Goal: Task Accomplishment & Management: Use online tool/utility

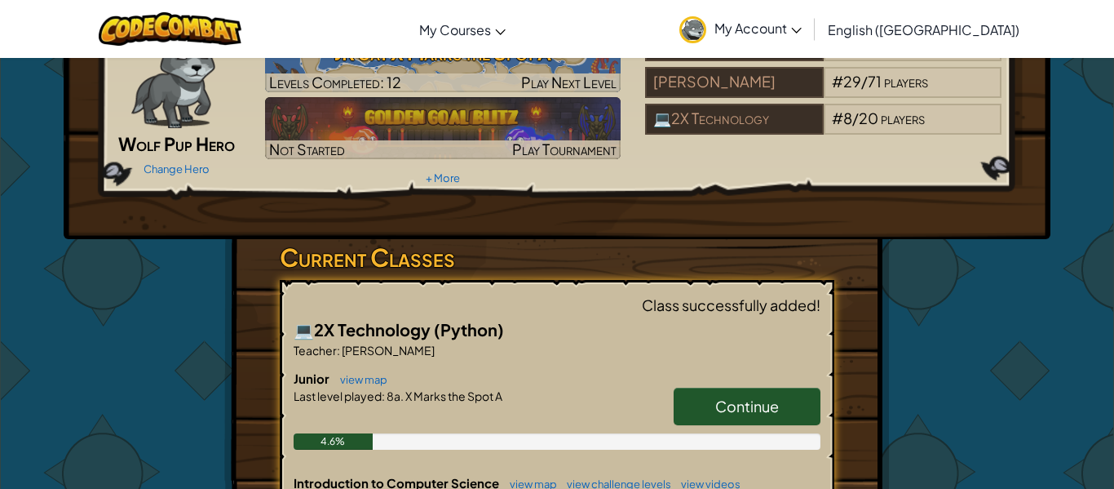
scroll to position [95, 0]
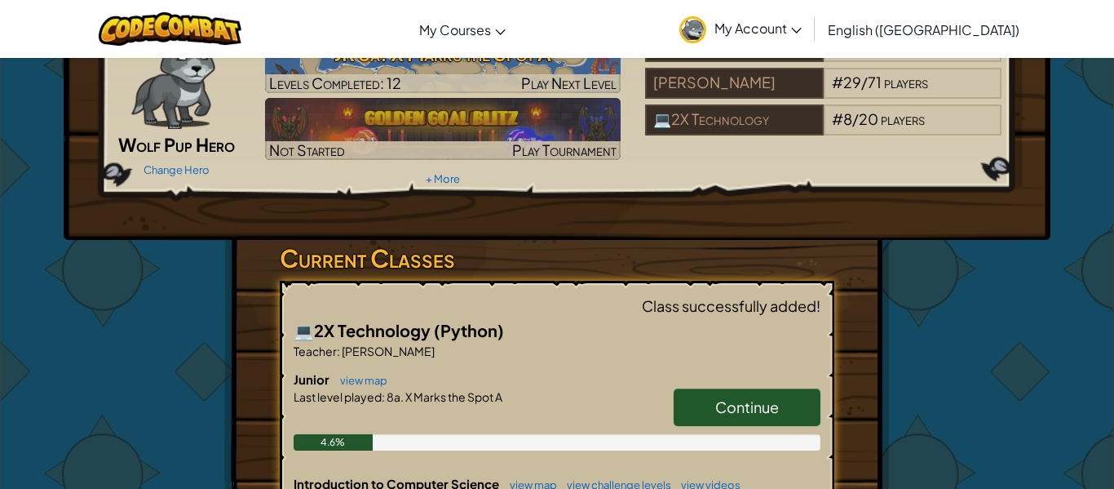
click at [708, 400] on link "Continue" at bounding box center [747, 407] width 147 height 38
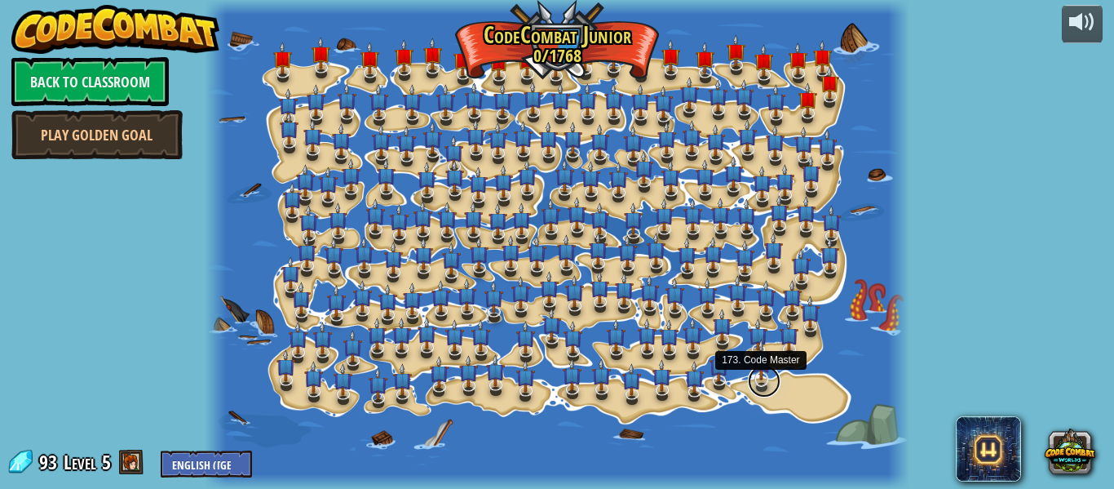
click at [760, 385] on link at bounding box center [764, 381] width 33 height 33
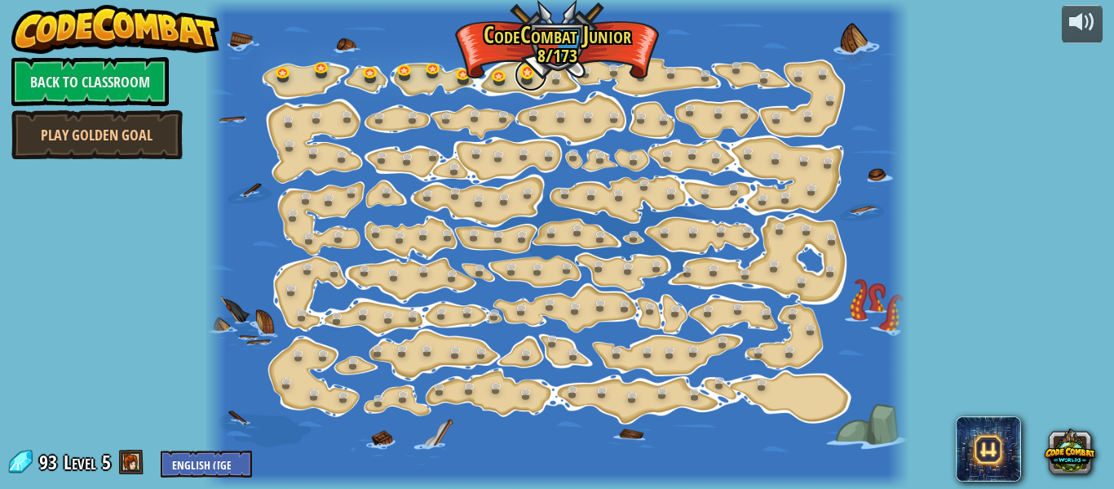
click at [529, 68] on link at bounding box center [531, 75] width 33 height 33
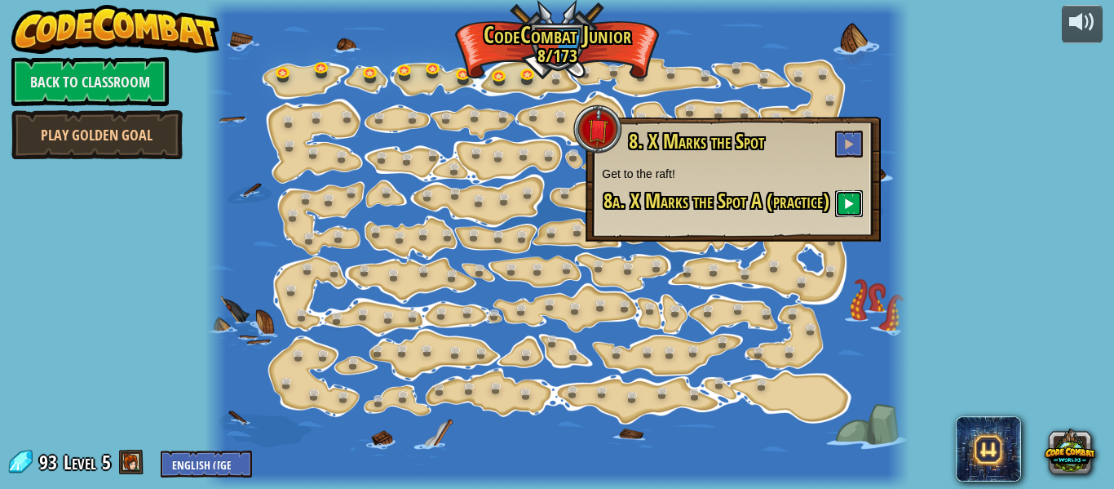
click at [848, 199] on span at bounding box center [848, 202] width 11 height 11
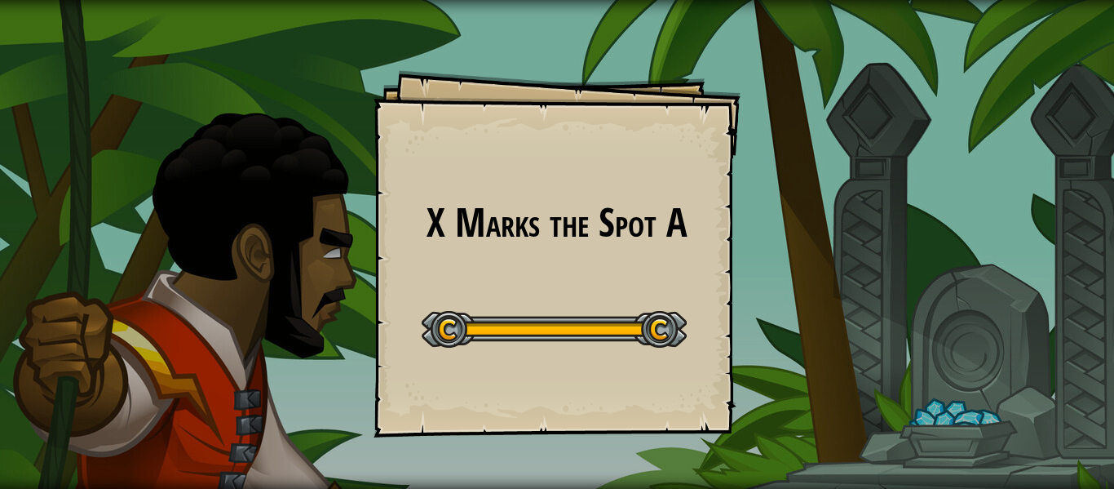
click at [595, 299] on div "Start Level" at bounding box center [554, 326] width 265 height 65
click at [644, 330] on div at bounding box center [554, 329] width 265 height 37
click at [647, 331] on div at bounding box center [554, 329] width 265 height 37
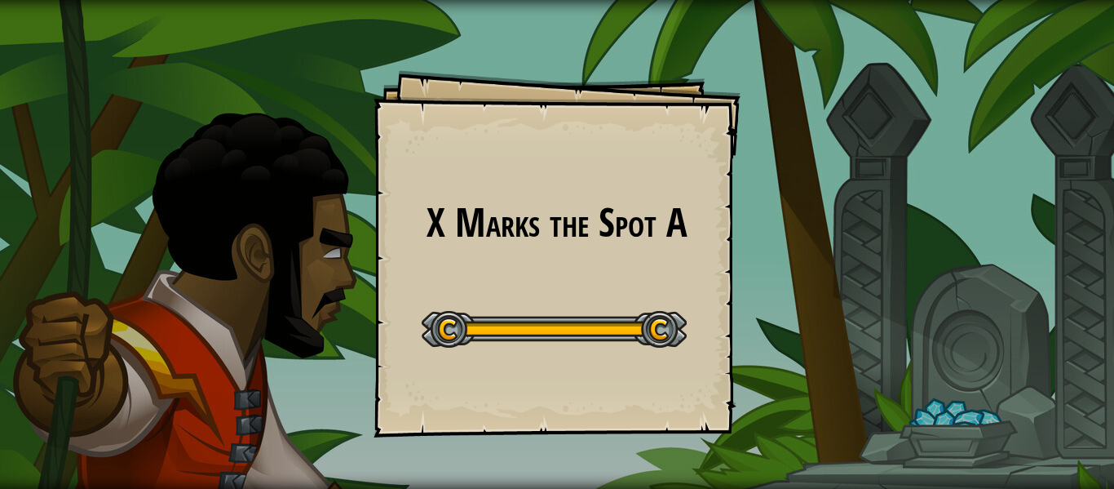
click at [637, 330] on div at bounding box center [554, 329] width 265 height 37
click at [637, 325] on div at bounding box center [554, 329] width 265 height 37
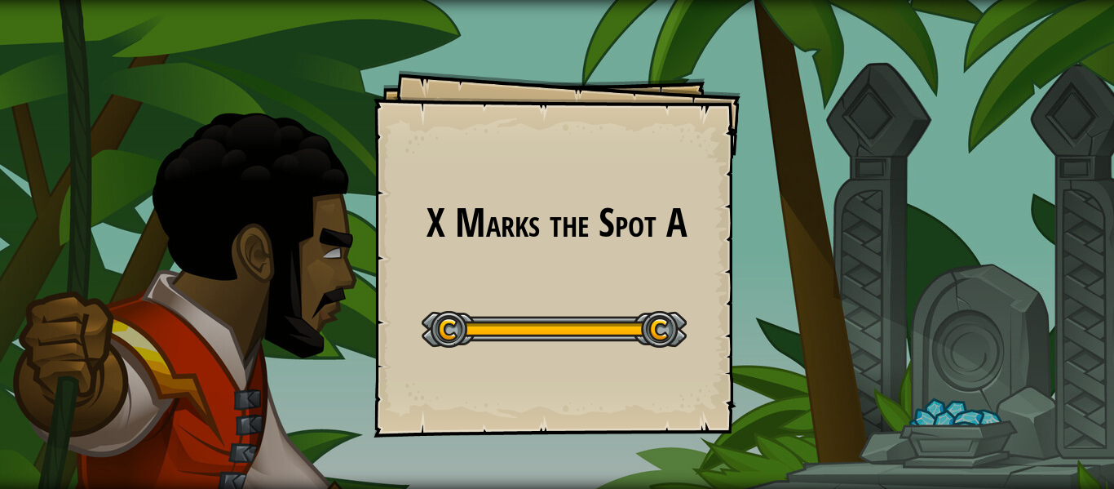
click at [637, 325] on div at bounding box center [554, 329] width 265 height 37
click at [638, 328] on div at bounding box center [554, 329] width 265 height 37
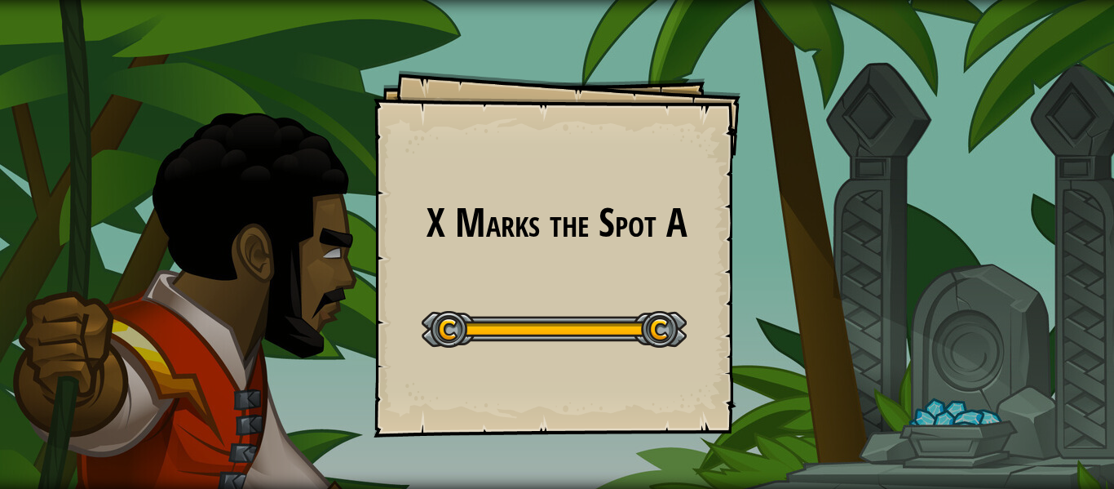
click at [638, 328] on div at bounding box center [554, 329] width 265 height 37
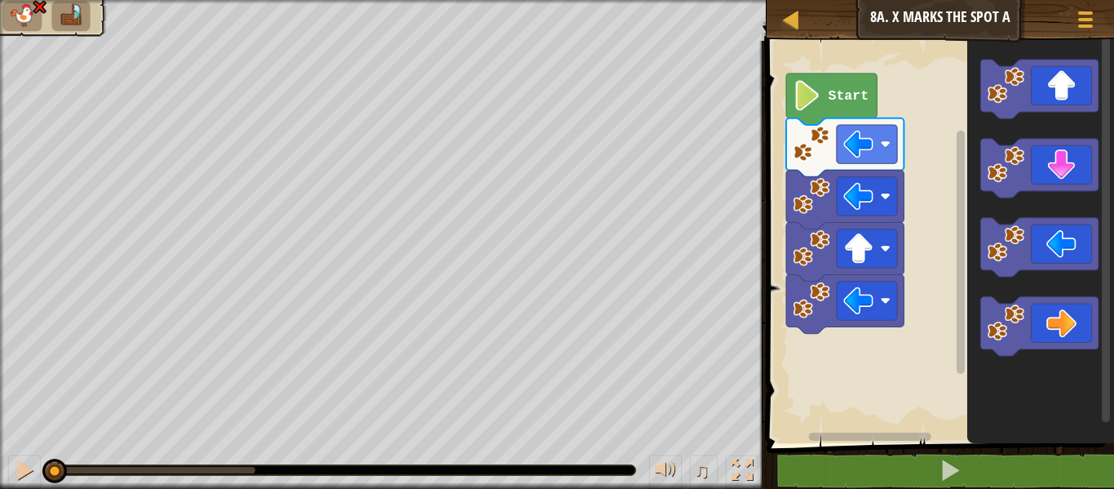
click at [19, 10] on img at bounding box center [22, 15] width 27 height 23
click at [33, 6] on img at bounding box center [39, 6] width 16 height 15
click at [73, 11] on img at bounding box center [70, 15] width 27 height 23
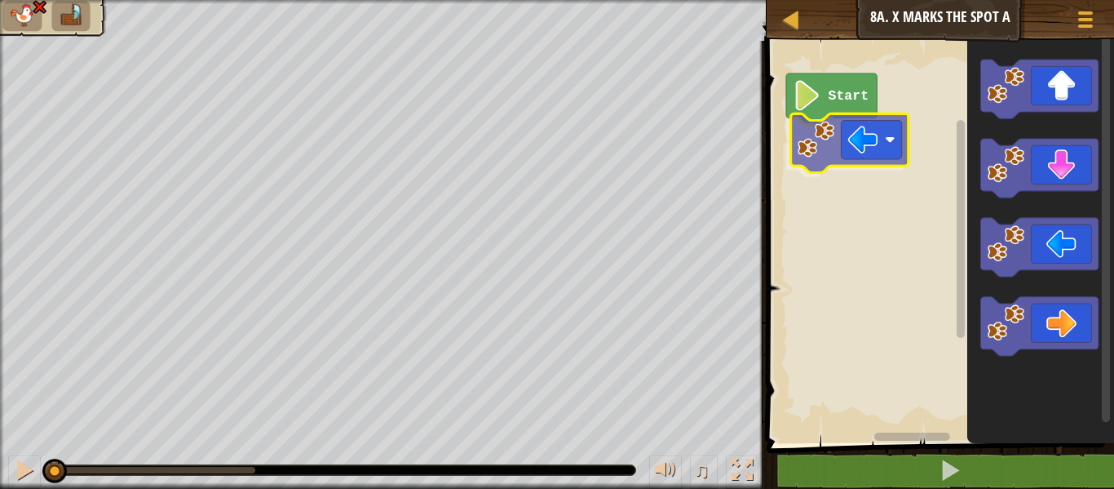
click at [870, 131] on div "Start" at bounding box center [938, 238] width 352 height 410
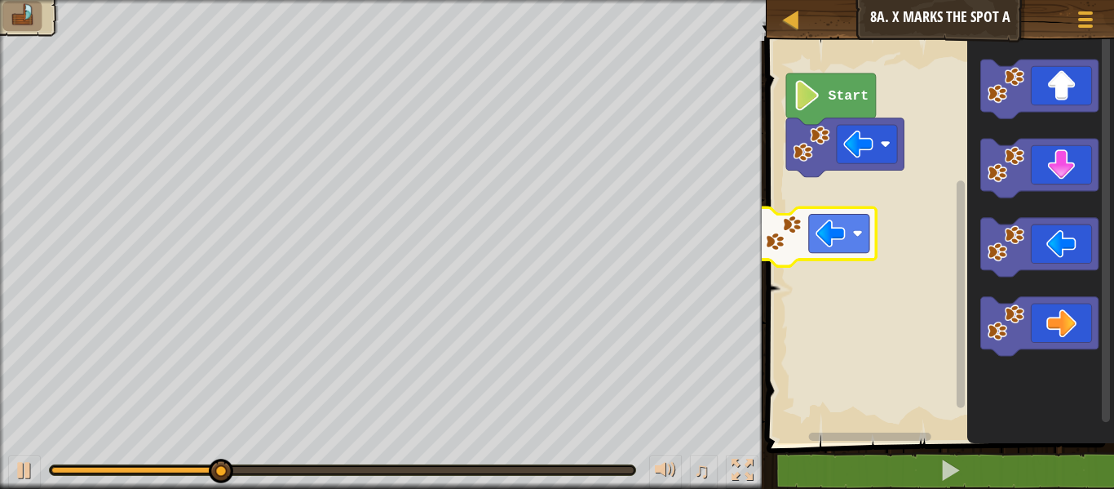
click at [814, 218] on div "Start" at bounding box center [938, 238] width 352 height 410
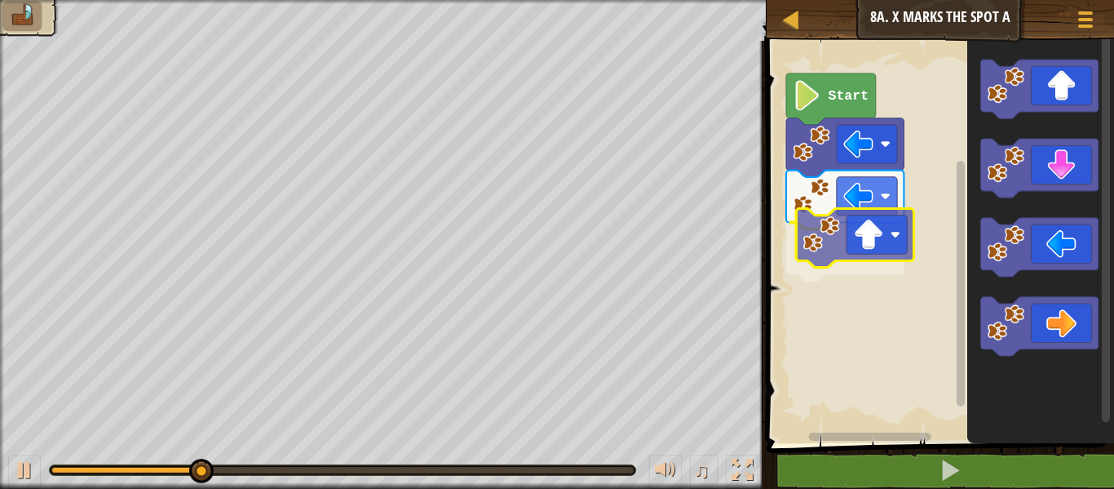
click at [884, 242] on div "Start" at bounding box center [938, 238] width 352 height 410
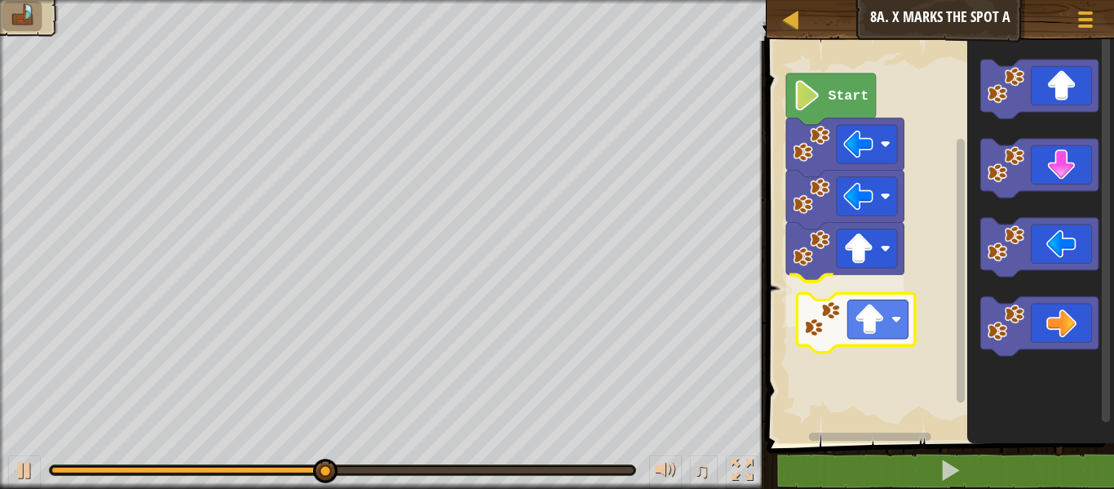
click at [877, 308] on div "Start" at bounding box center [938, 238] width 352 height 410
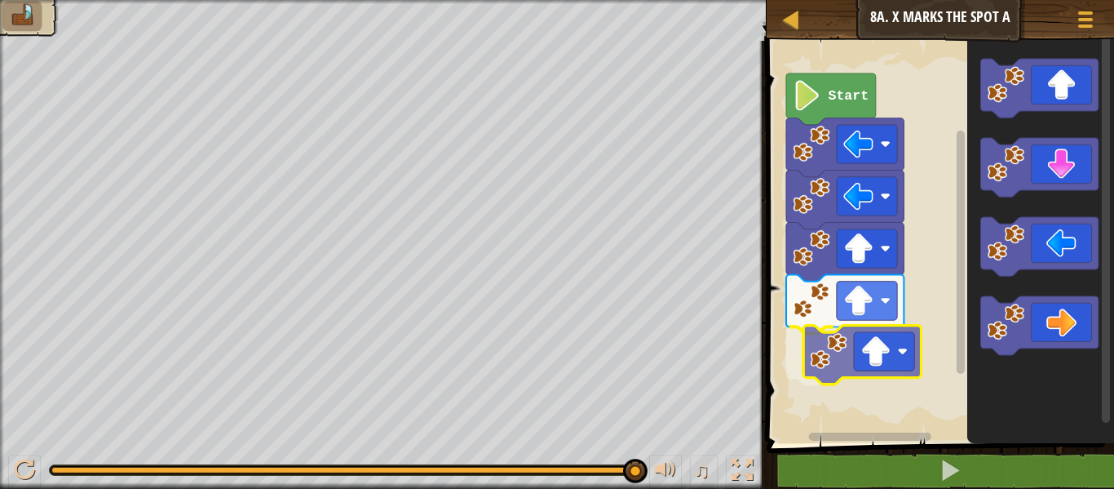
click at [870, 348] on div "Start" at bounding box center [938, 238] width 352 height 410
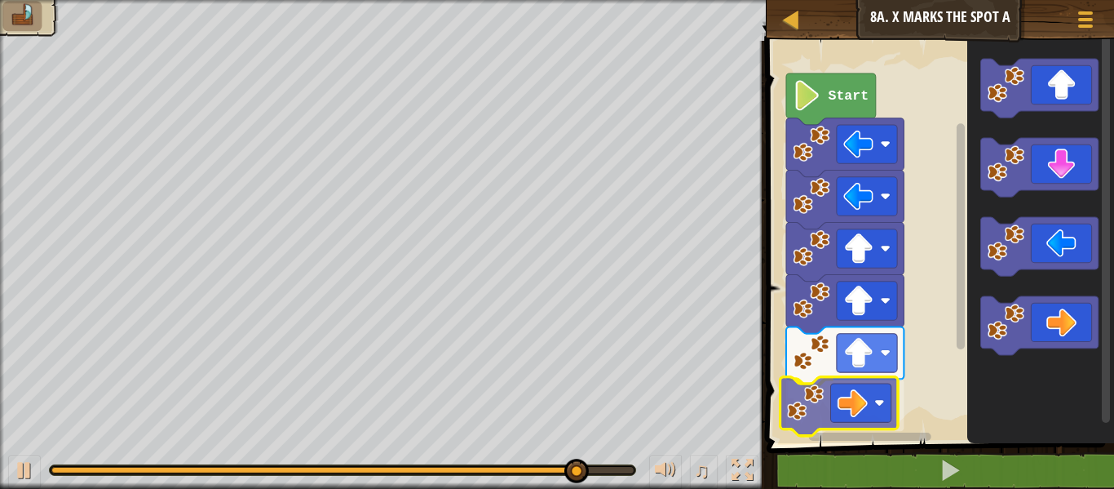
click at [847, 387] on div "Start" at bounding box center [938, 238] width 352 height 410
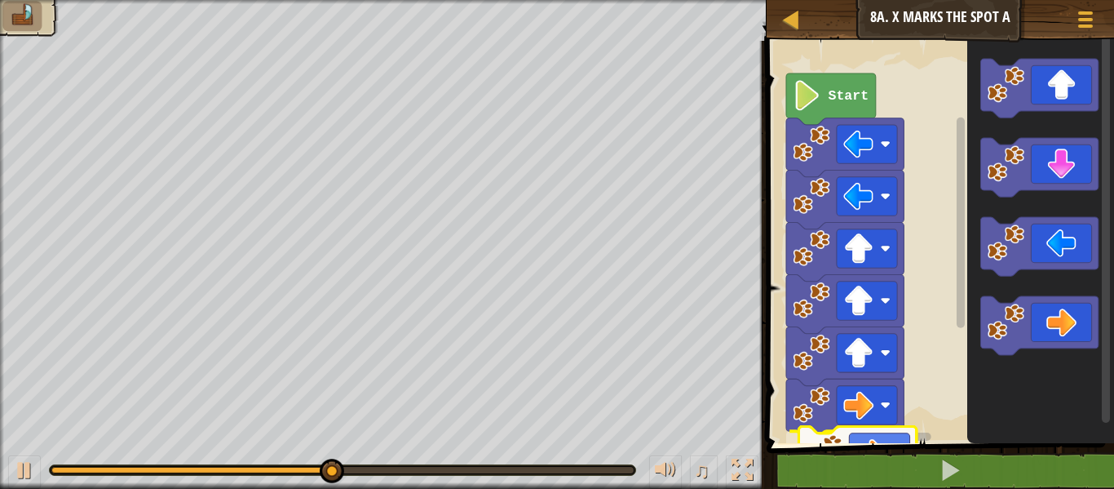
click at [850, 445] on div "1 2 3 4 5 go ( 'left' ) go ( 'left' ) go ( 'up' ) go ( 'left' ) ההההההההההההההה…" at bounding box center [938, 296] width 352 height 494
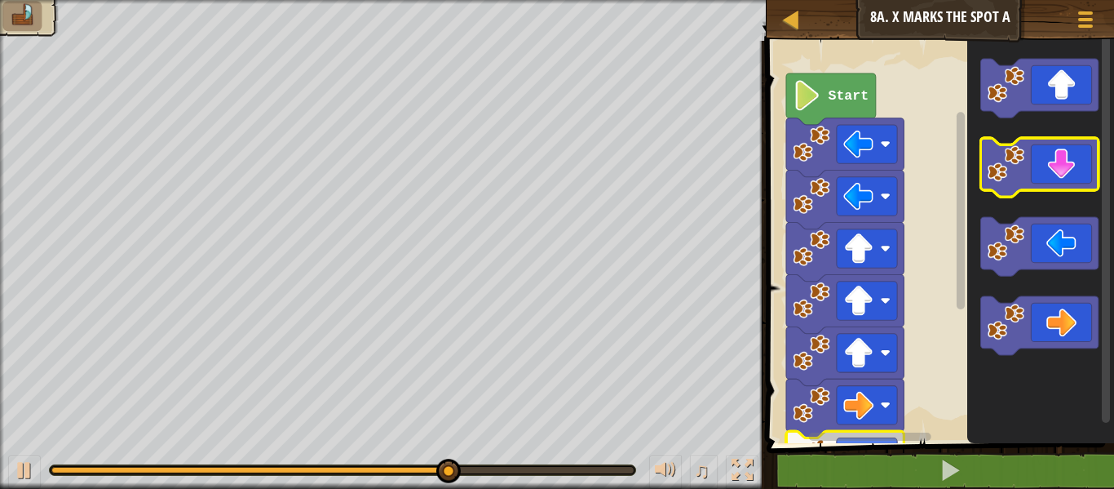
click at [1060, 166] on icon "Blockly Workspace" at bounding box center [1038, 167] width 117 height 59
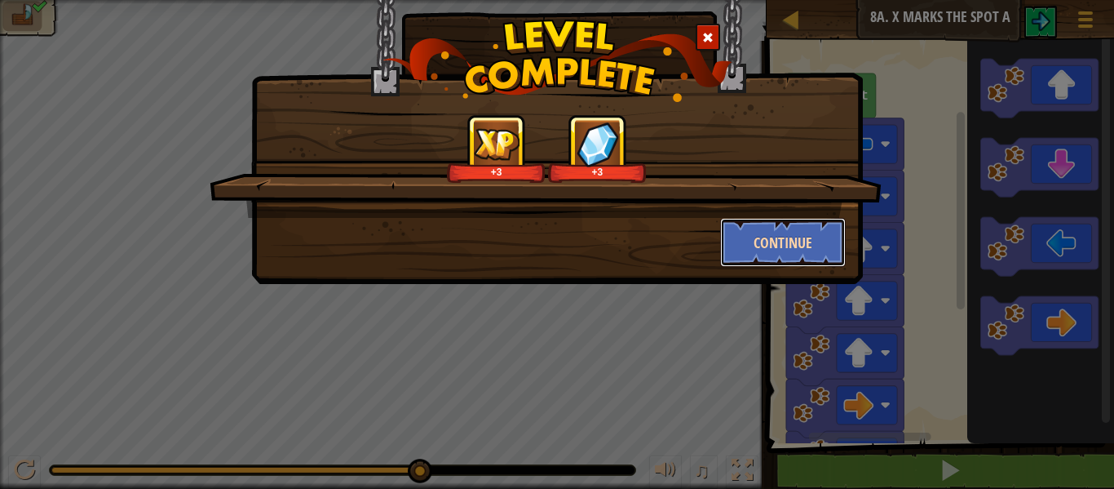
click at [795, 258] on button "Continue" at bounding box center [783, 242] width 126 height 49
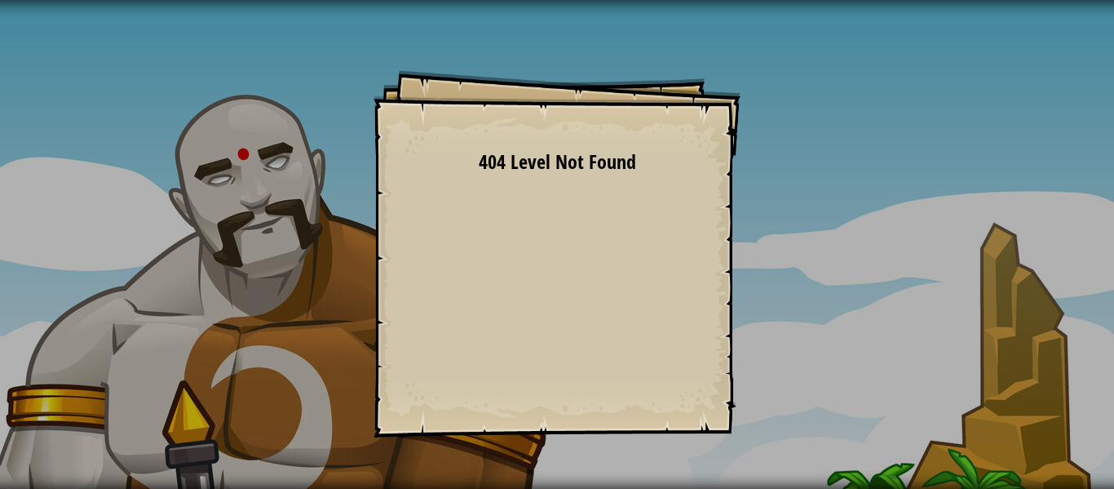
click at [613, 157] on span "404 Level Not Found" at bounding box center [557, 161] width 157 height 26
click at [556, 276] on div "Goals Start Level Error loading from server. Try refreshing the page. 404 Level…" at bounding box center [557, 253] width 367 height 367
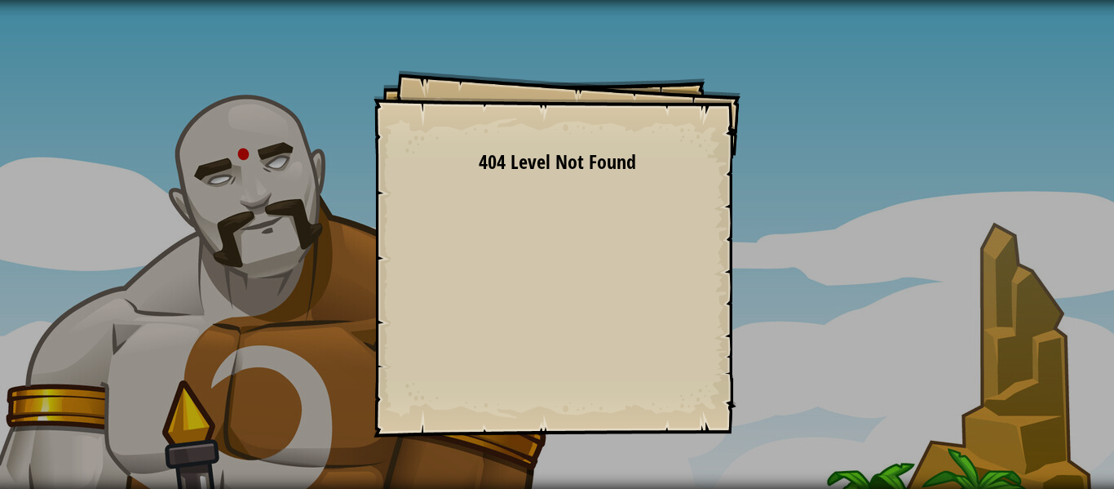
click at [556, 276] on div "Goals Start Level Error loading from server. Try refreshing the page. 404 Level…" at bounding box center [557, 253] width 367 height 367
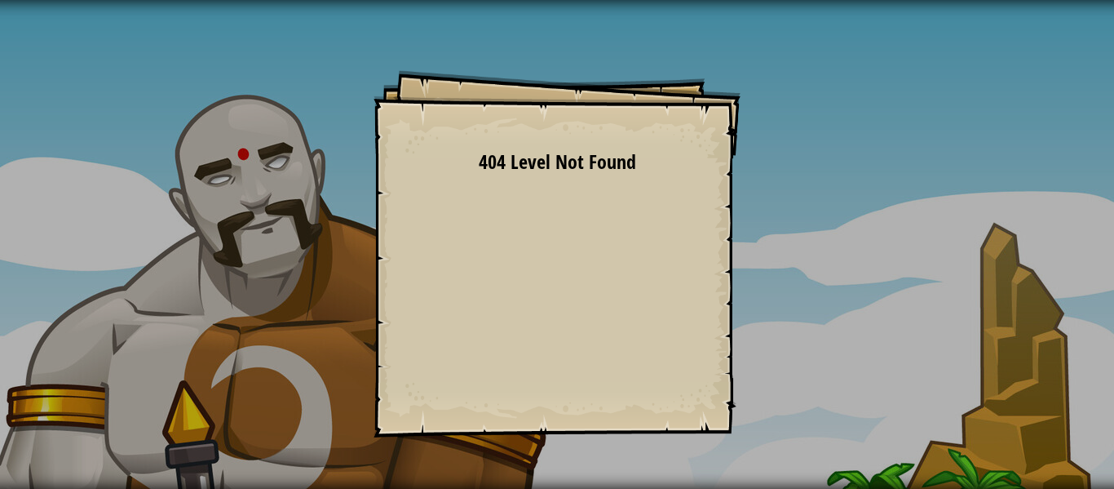
click at [556, 276] on div "Goals Start Level Error loading from server. Try refreshing the page. 404 Level…" at bounding box center [557, 253] width 367 height 367
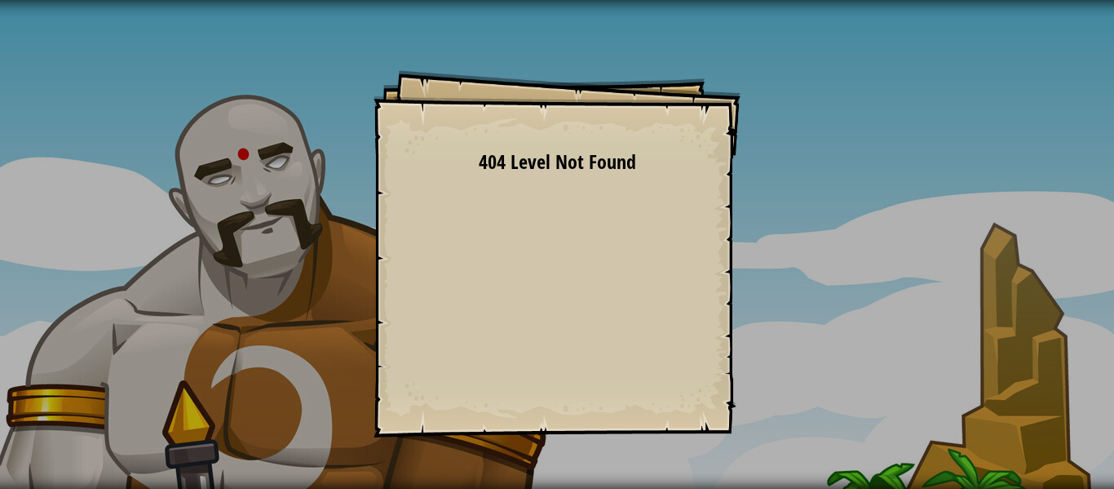
click at [556, 276] on div "Goals Start Level Error loading from server. Try refreshing the page. 404 Level…" at bounding box center [557, 253] width 367 height 367
click at [557, 288] on div "Goals Start Level Error loading from server. Try refreshing the page. 404 Level…" at bounding box center [557, 253] width 367 height 367
click at [557, 287] on div "Goals Start Level Error loading from server. Try refreshing the page. 404 Level…" at bounding box center [557, 253] width 367 height 367
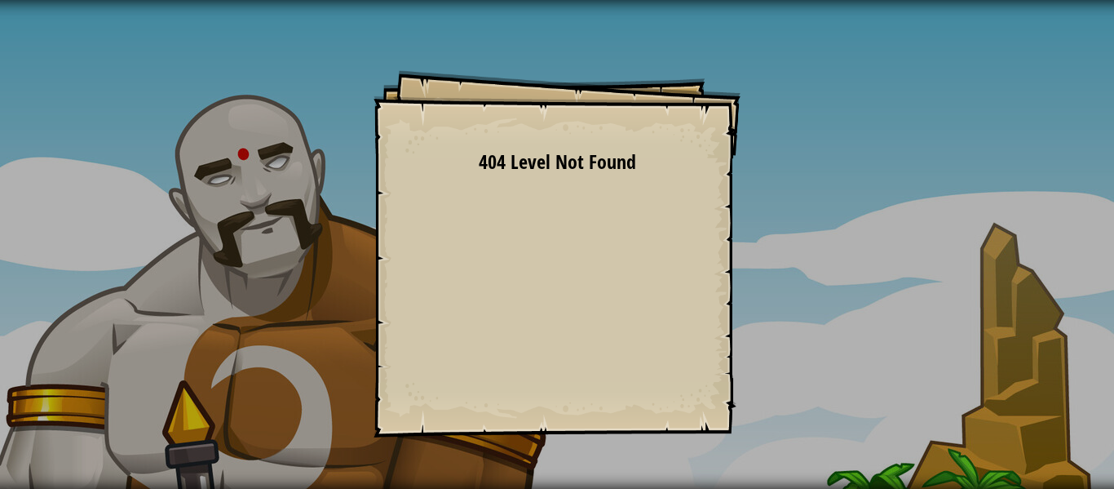
click at [555, 286] on div "Goals Start Level Error loading from server. Try refreshing the page. 404 Level…" at bounding box center [557, 253] width 367 height 367
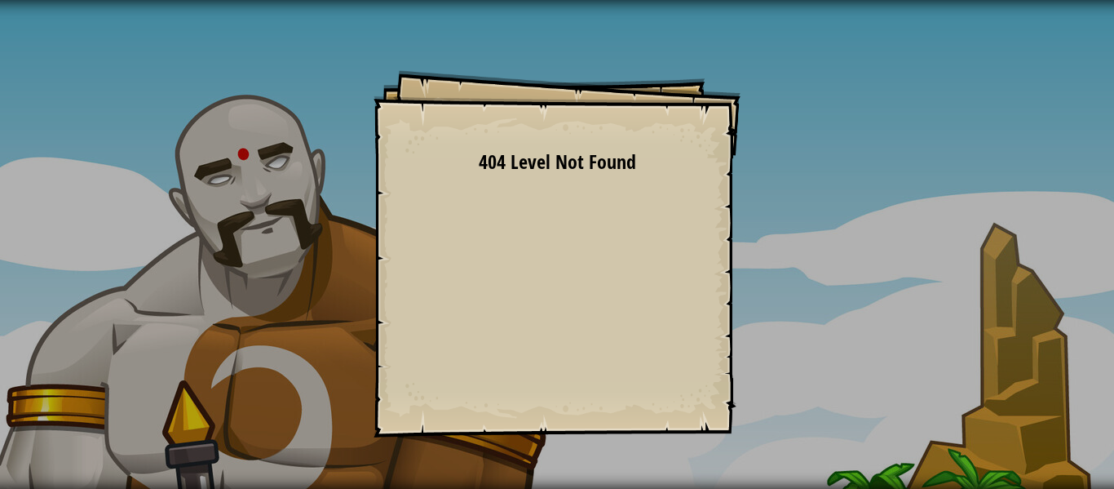
click at [555, 286] on div "Goals Start Level Error loading from server. Try refreshing the page. 404 Level…" at bounding box center [557, 253] width 367 height 367
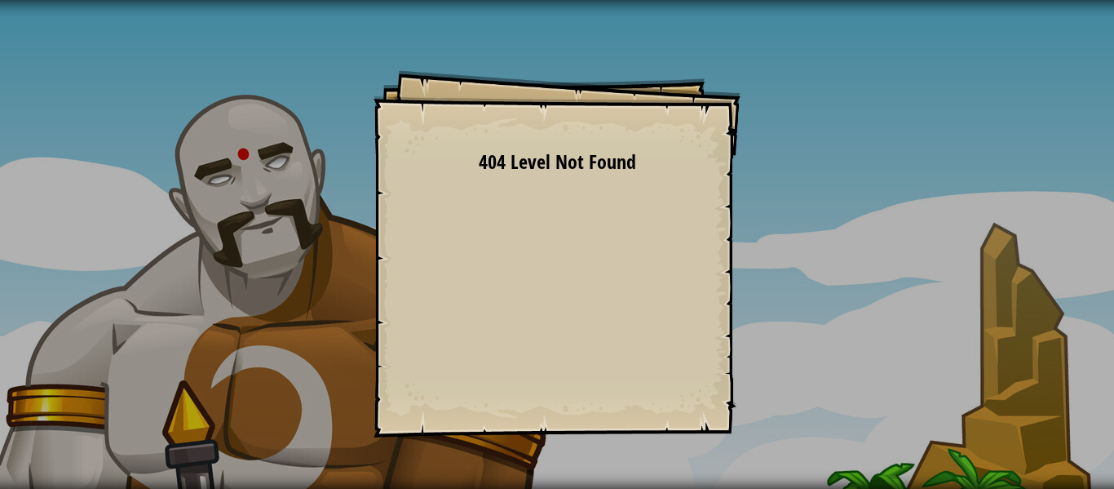
click at [555, 286] on div "Goals Start Level Error loading from server. Try refreshing the page. 404 Level…" at bounding box center [557, 253] width 367 height 367
